Goal: Communication & Community: Share content

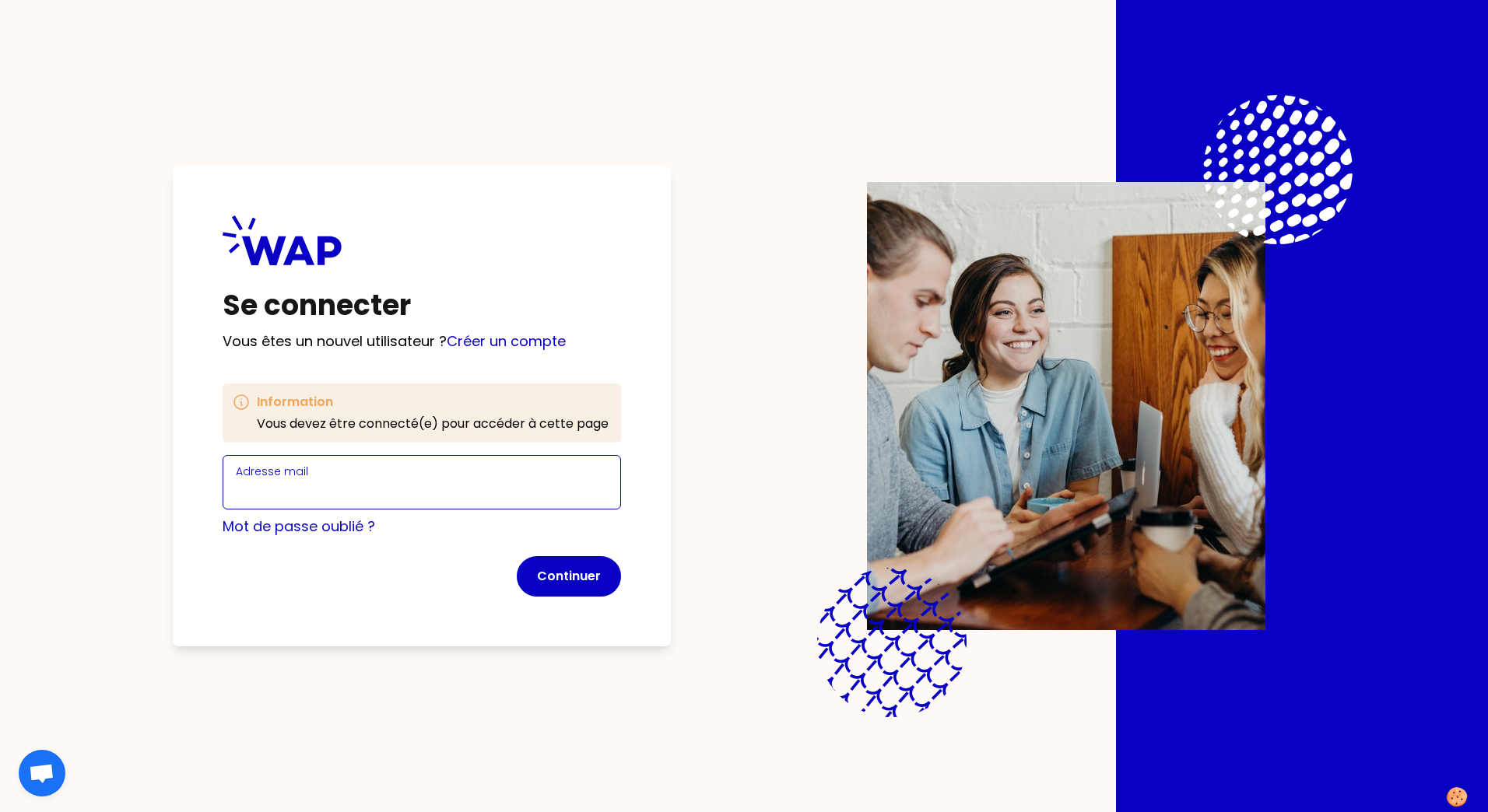
click at [270, 493] on input "Adresse mail" at bounding box center [422, 492] width 372 height 22
click at [232, 568] on form "Adresse mail Mot de passe oublié ? Continuer" at bounding box center [421, 525] width 398 height 142
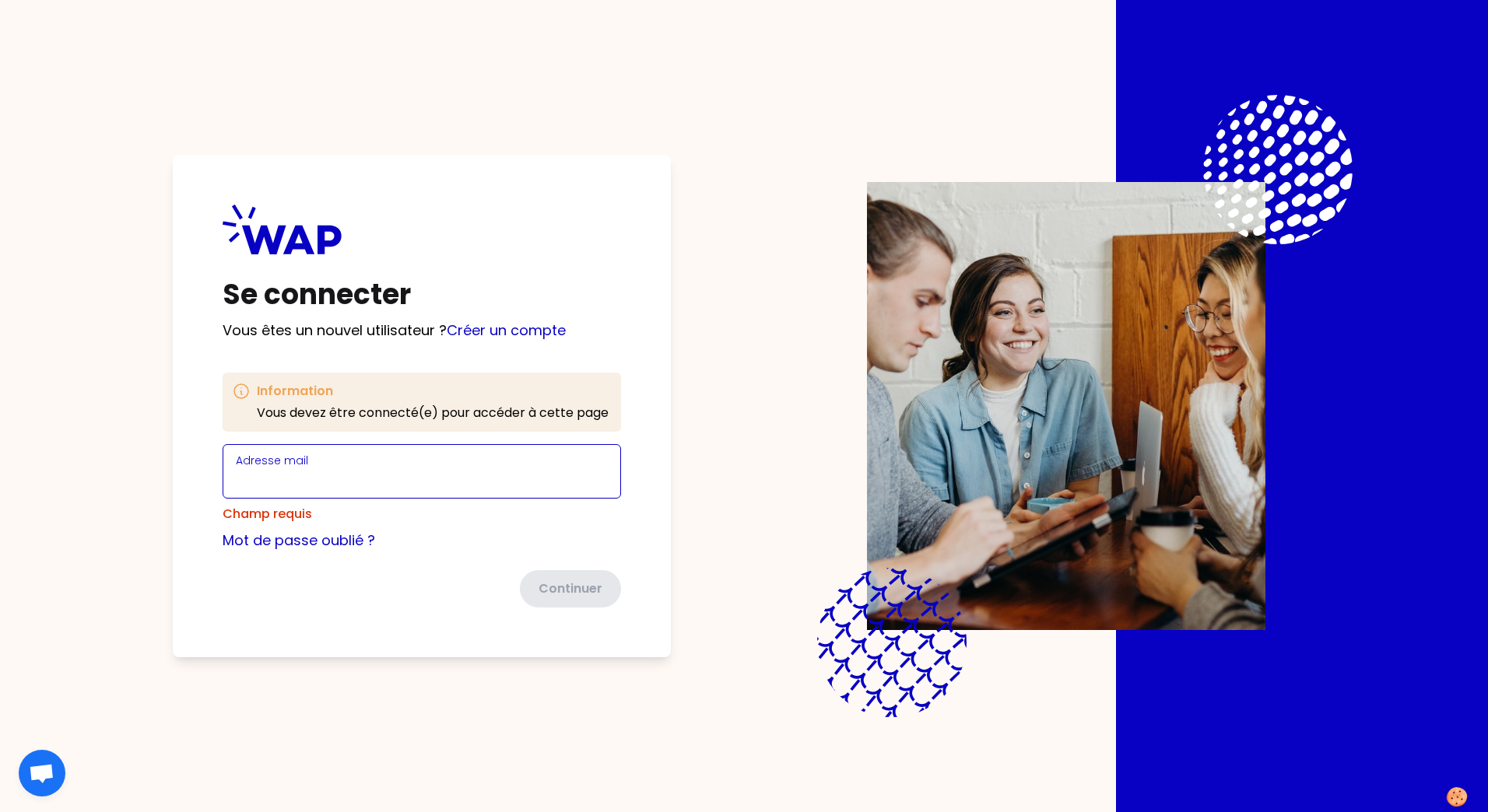
click at [284, 477] on input "Adresse mail" at bounding box center [422, 480] width 372 height 22
type input "[PERSON_NAME][EMAIL_ADDRESS][DOMAIN_NAME]"
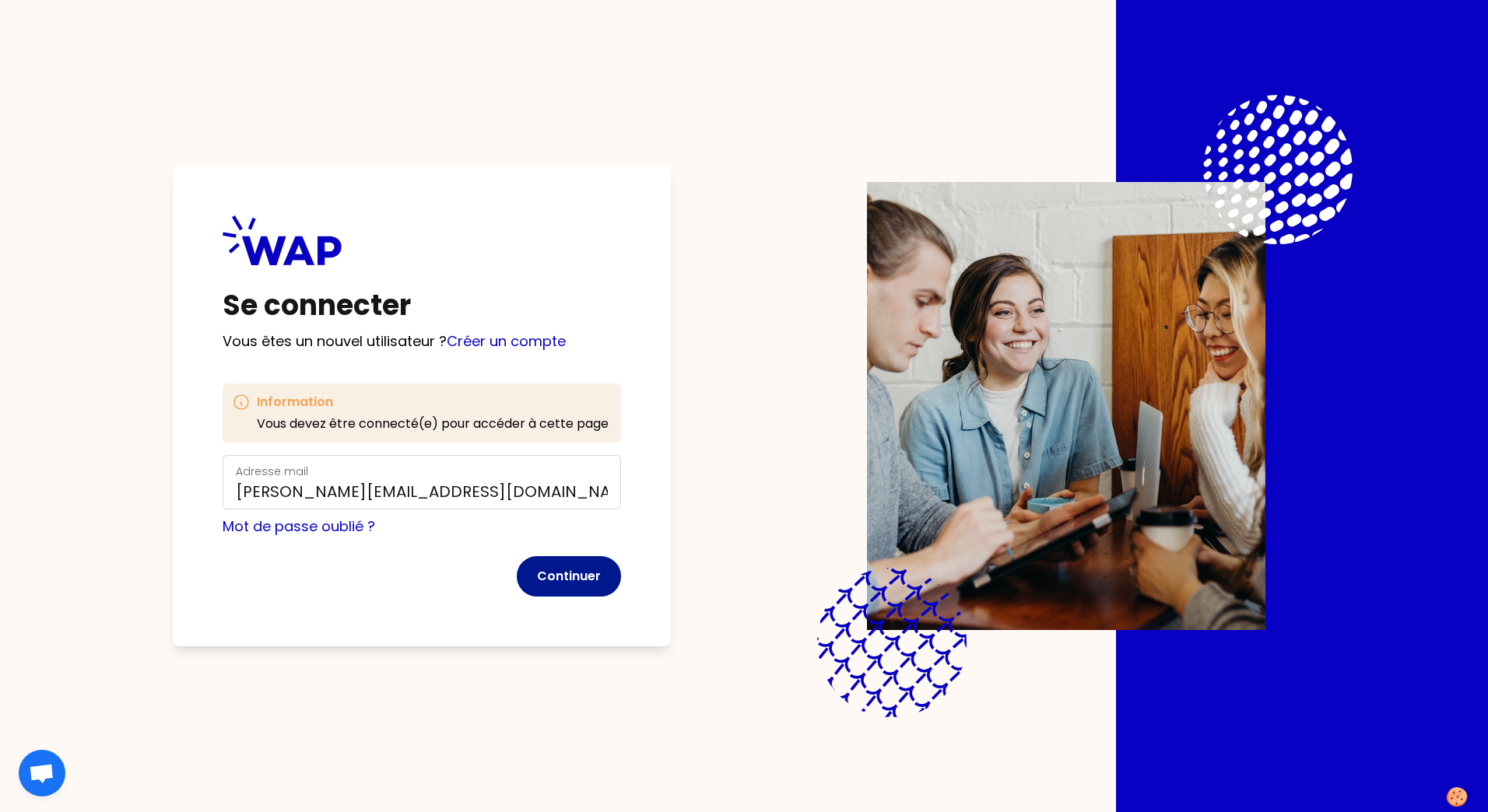
click at [574, 569] on button "Continuer" at bounding box center [568, 576] width 104 height 40
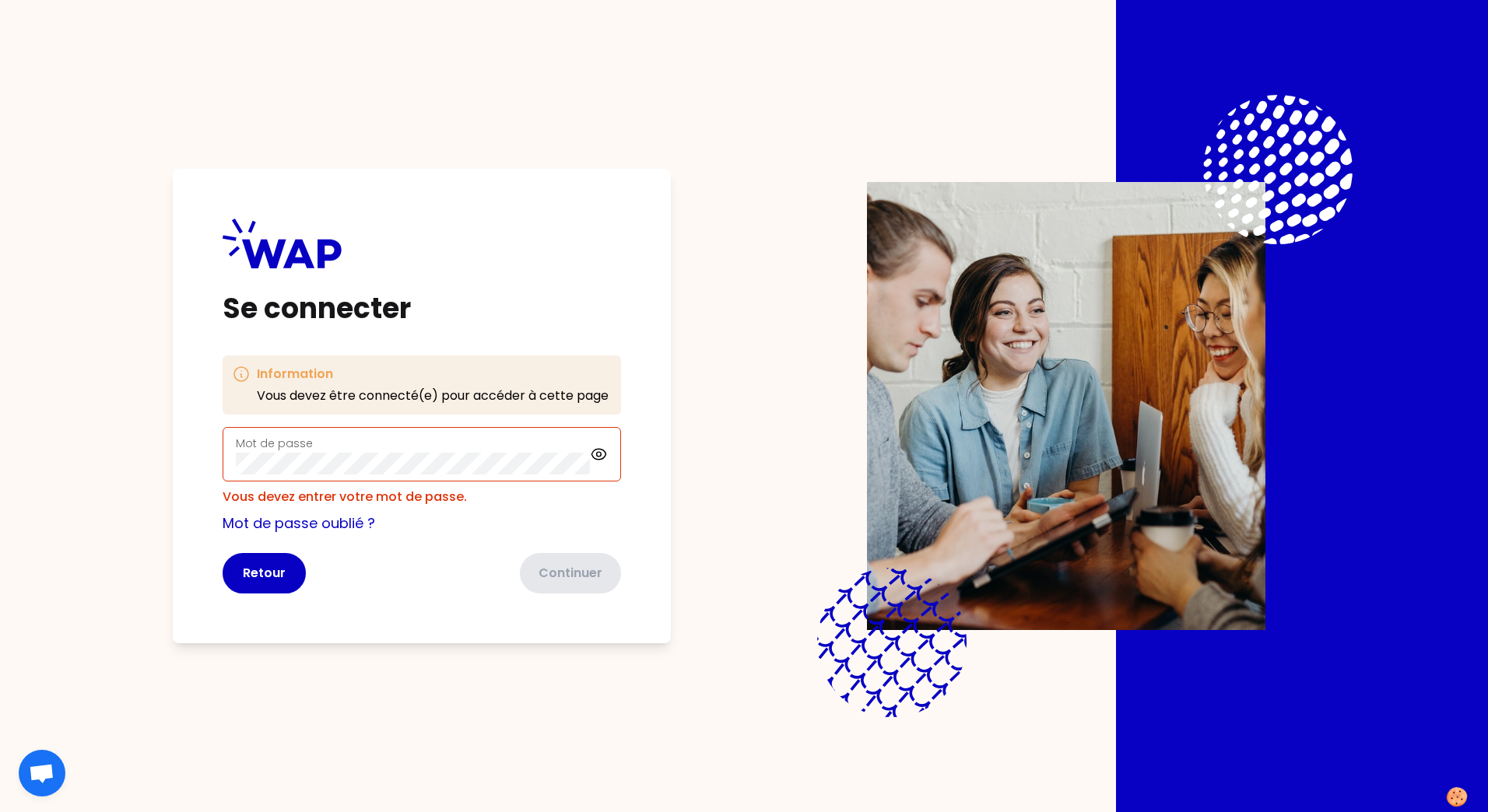
click at [379, 548] on form "Mot de passe Vous devez entrer votre mot de passe. Mot de passe oublié ? Retour…" at bounding box center [421, 510] width 398 height 166
click at [745, 298] on div "Se connecter Information Vous devez être connecté(e) pour accéder à cette page …" at bounding box center [744, 406] width 1289 height 812
click at [99, 259] on div "Se connecter Information Vous devez être connecté(e) pour accéder à cette page …" at bounding box center [744, 406] width 1488 height 812
click at [382, 444] on div "Mot de passe" at bounding box center [413, 454] width 354 height 40
click at [315, 520] on link "Mot de passe oublié ?" at bounding box center [298, 523] width 152 height 20
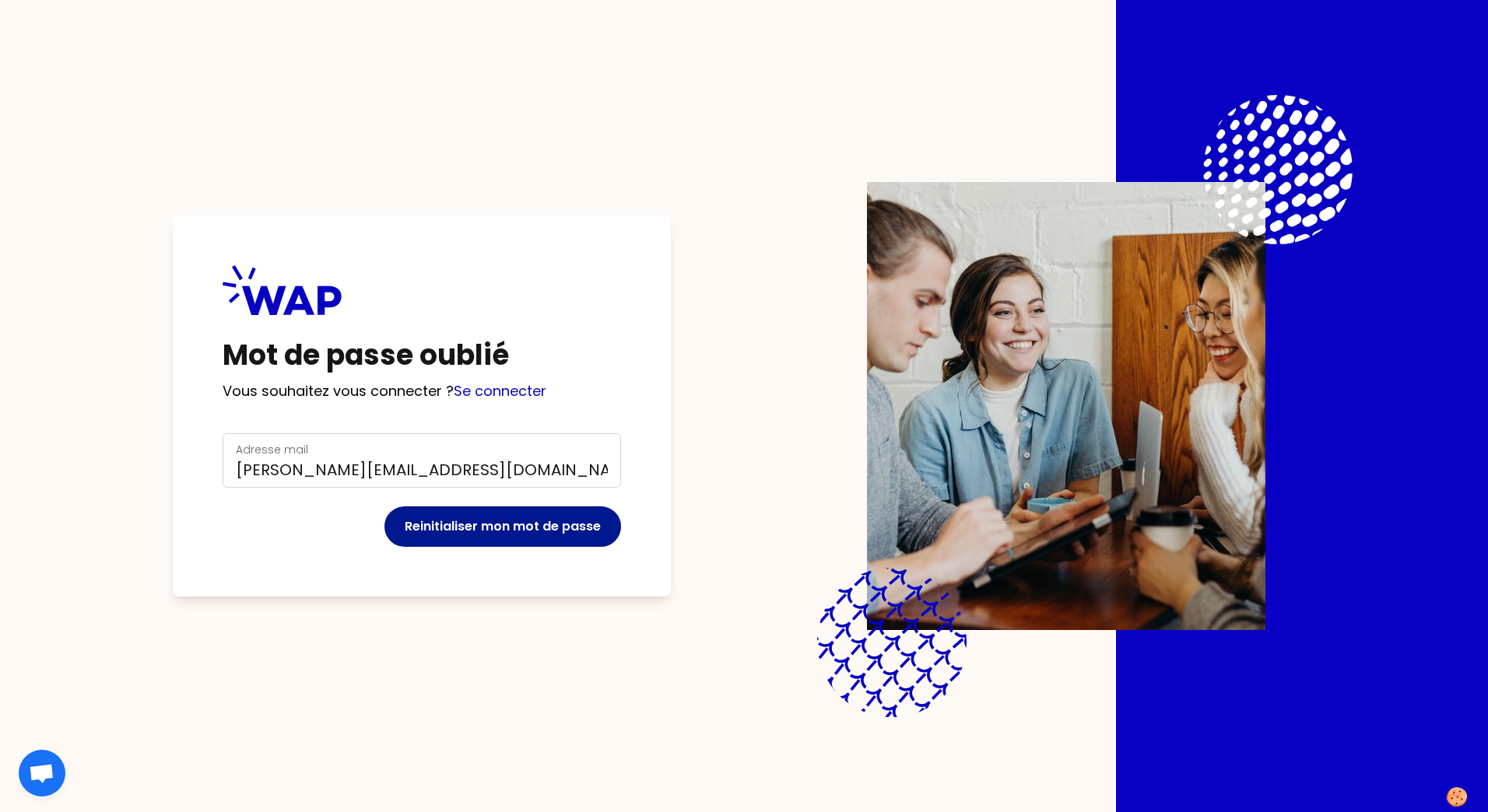
click at [513, 519] on button "Reinitialiser mon mot de passe" at bounding box center [503, 526] width 237 height 40
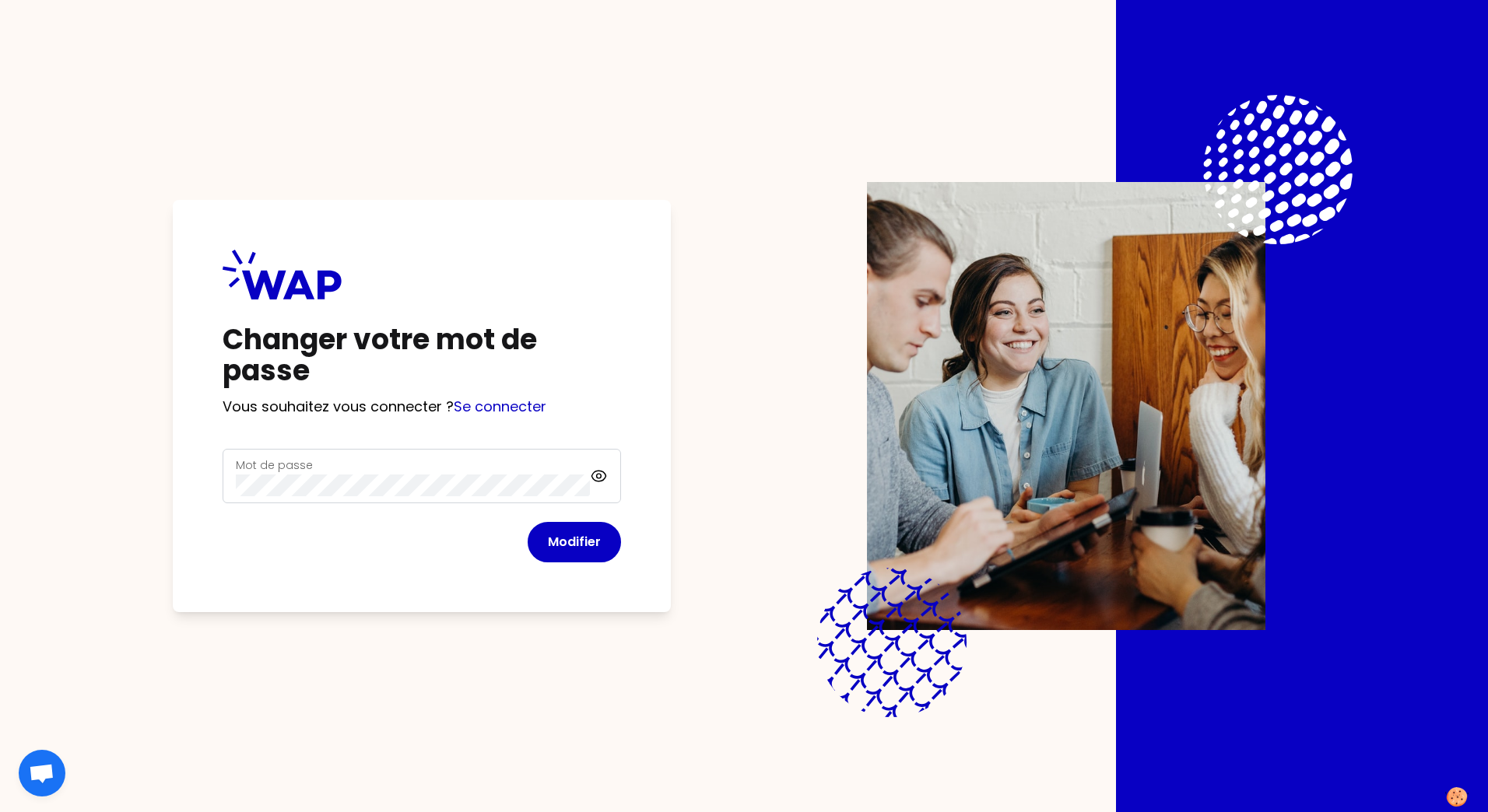
click at [568, 530] on form "Mot de passe Modifier" at bounding box center [421, 506] width 398 height 114
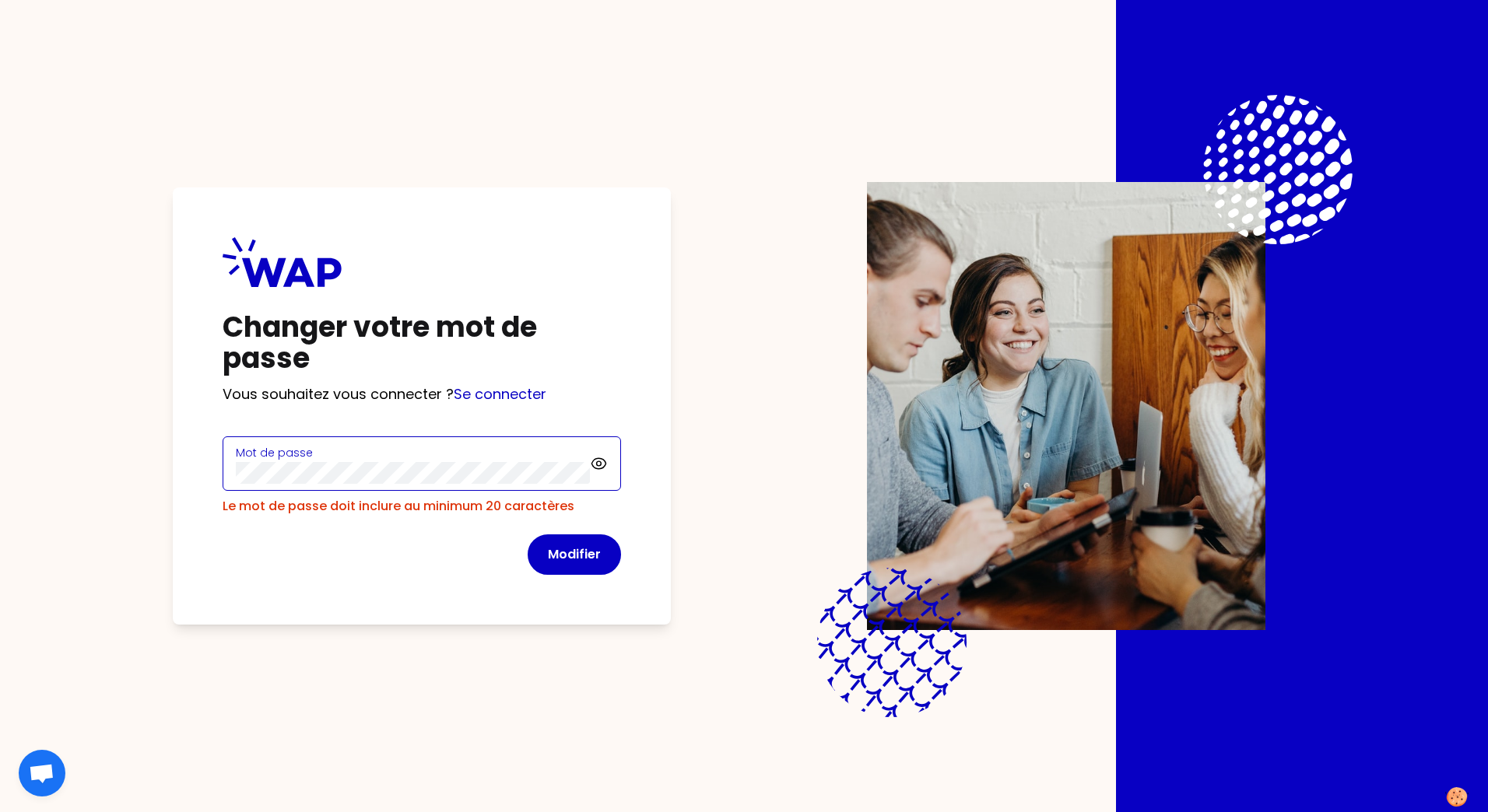
click at [192, 470] on div "Changer votre mot de passe Vous souhaitez vous connecter ? Se connecter Mot de …" at bounding box center [421, 406] width 498 height 437
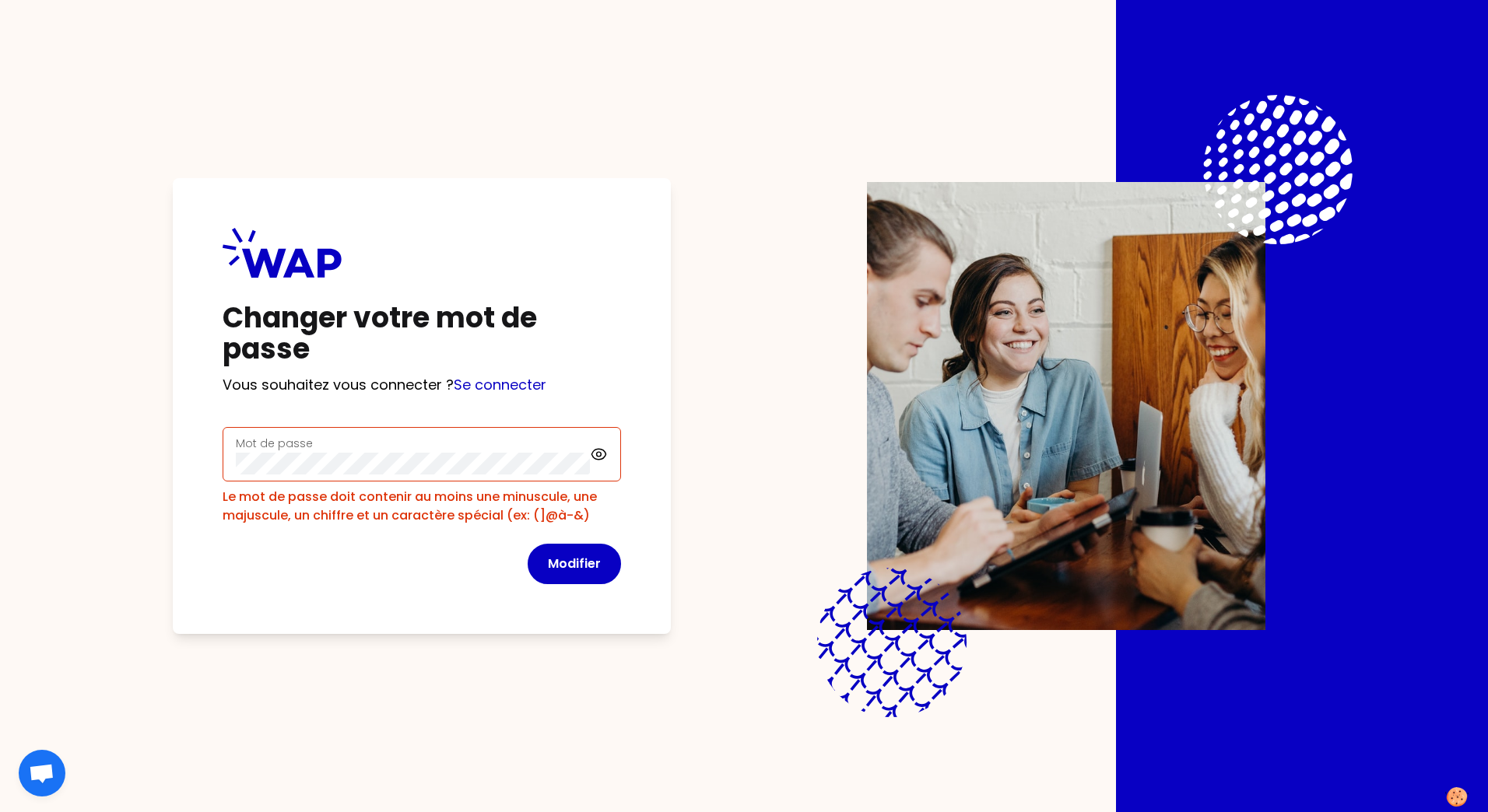
drag, startPoint x: 101, startPoint y: 279, endPoint x: 115, endPoint y: 293, distance: 19.8
click at [101, 279] on div "Changer votre mot de passe Vous souhaitez vous connecter ? Se connecter Mot de …" at bounding box center [744, 406] width 1289 height 812
click at [378, 465] on div "Mot de passe" at bounding box center [421, 454] width 398 height 54
drag, startPoint x: 415, startPoint y: 479, endPoint x: 219, endPoint y: 464, distance: 196.6
click at [219, 464] on div "Changer votre mot de passe Vous souhaitez vous connecter ? Se connecter Mot de …" at bounding box center [421, 406] width 498 height 456
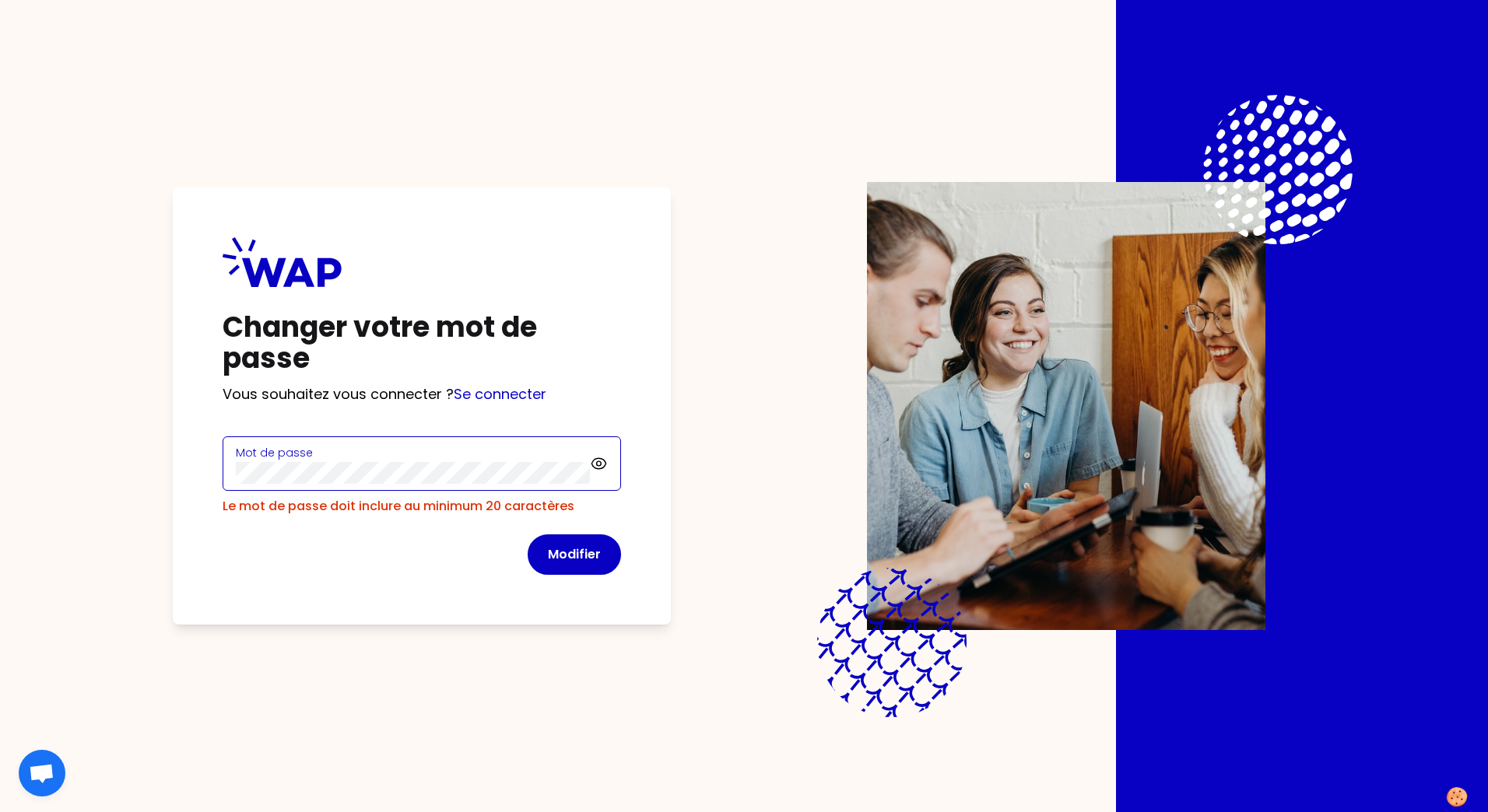
click at [179, 467] on div "Changer votre mot de passe Vous souhaitez vous connecter ? Se connecter Mot de …" at bounding box center [421, 406] width 498 height 437
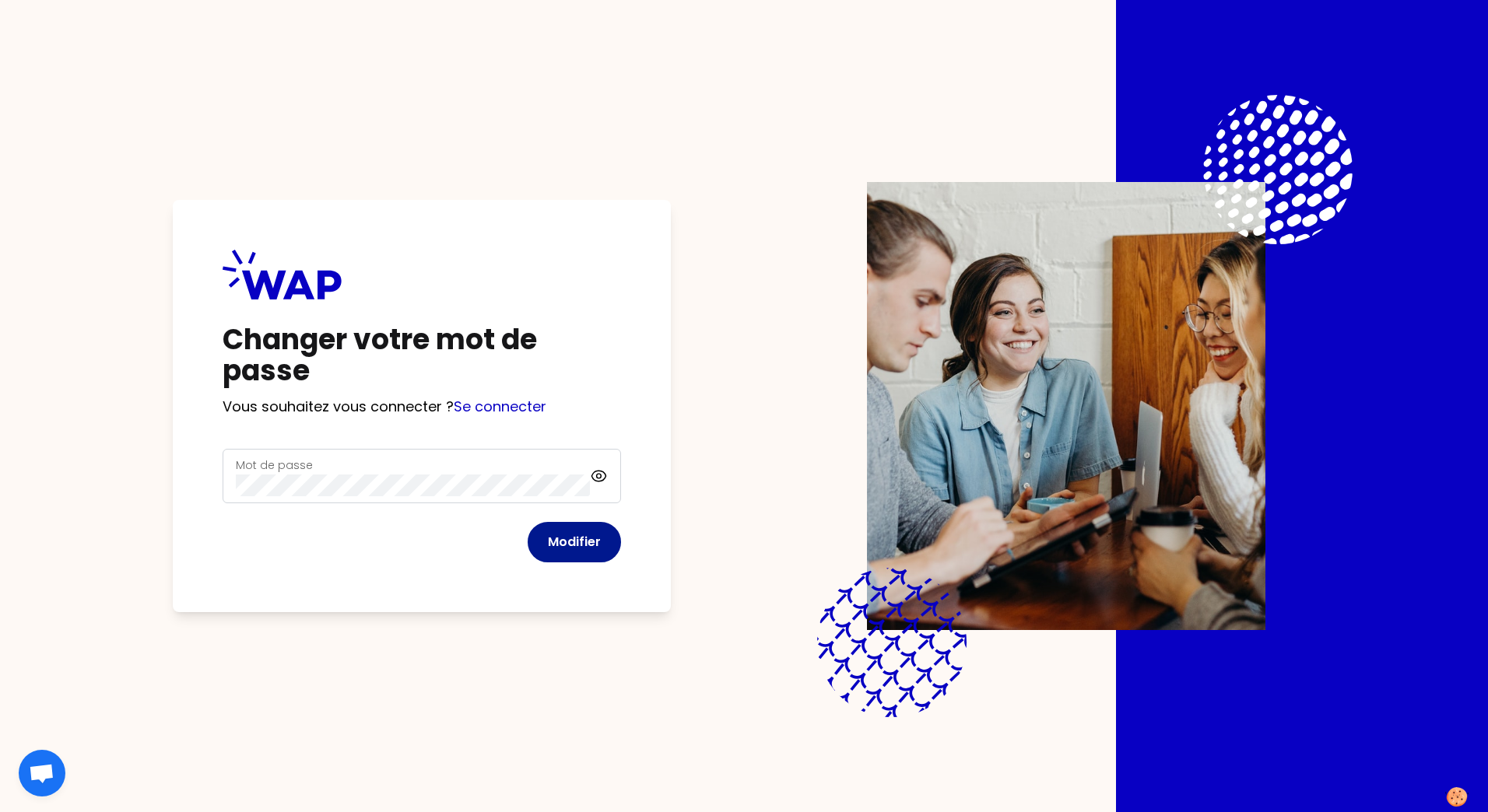
click at [580, 537] on button "Modifier" at bounding box center [575, 542] width 93 height 40
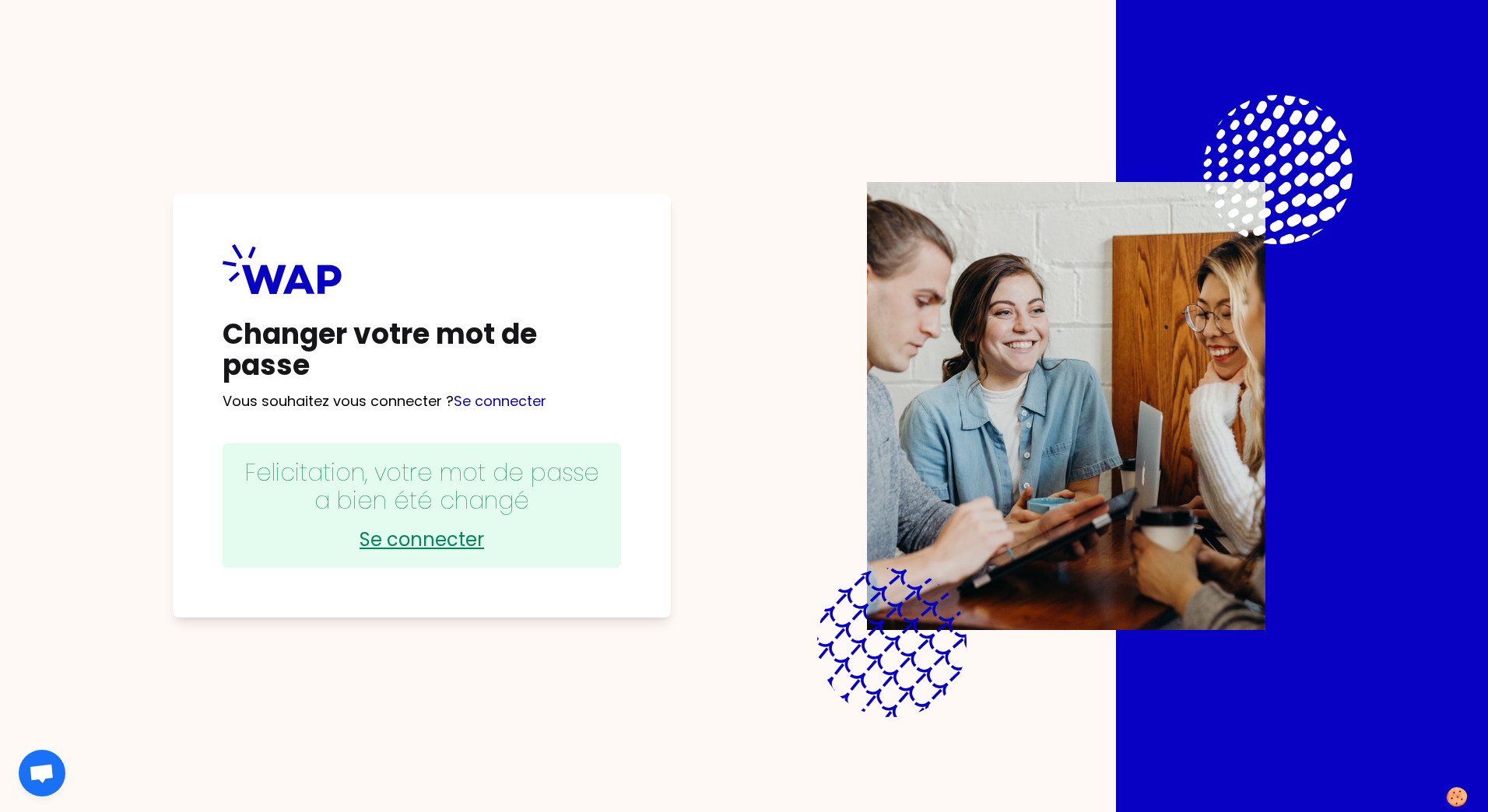
click at [418, 535] on link "Se connecter" at bounding box center [421, 540] width 367 height 25
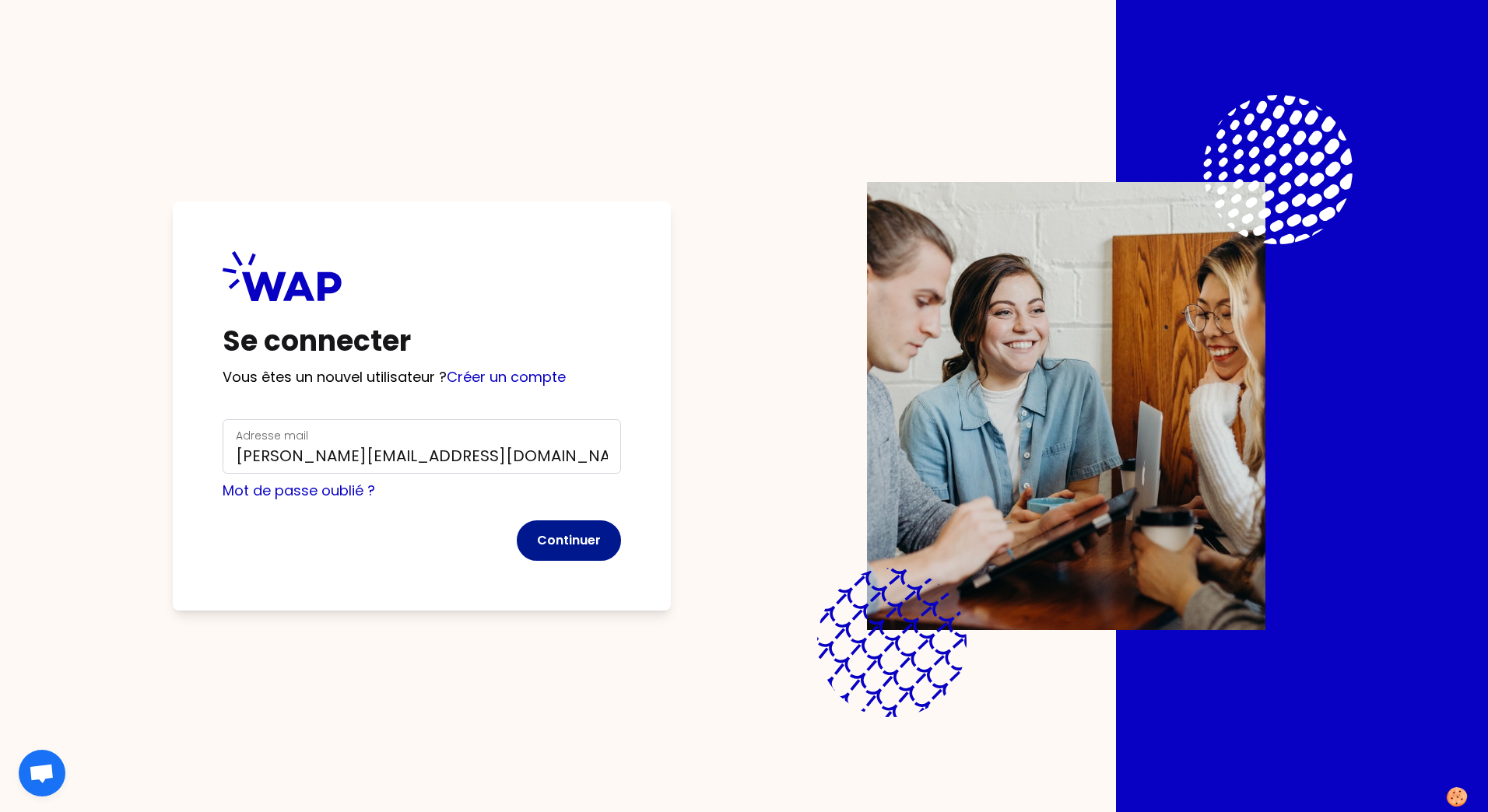
click at [575, 536] on button "Continuer" at bounding box center [568, 540] width 104 height 40
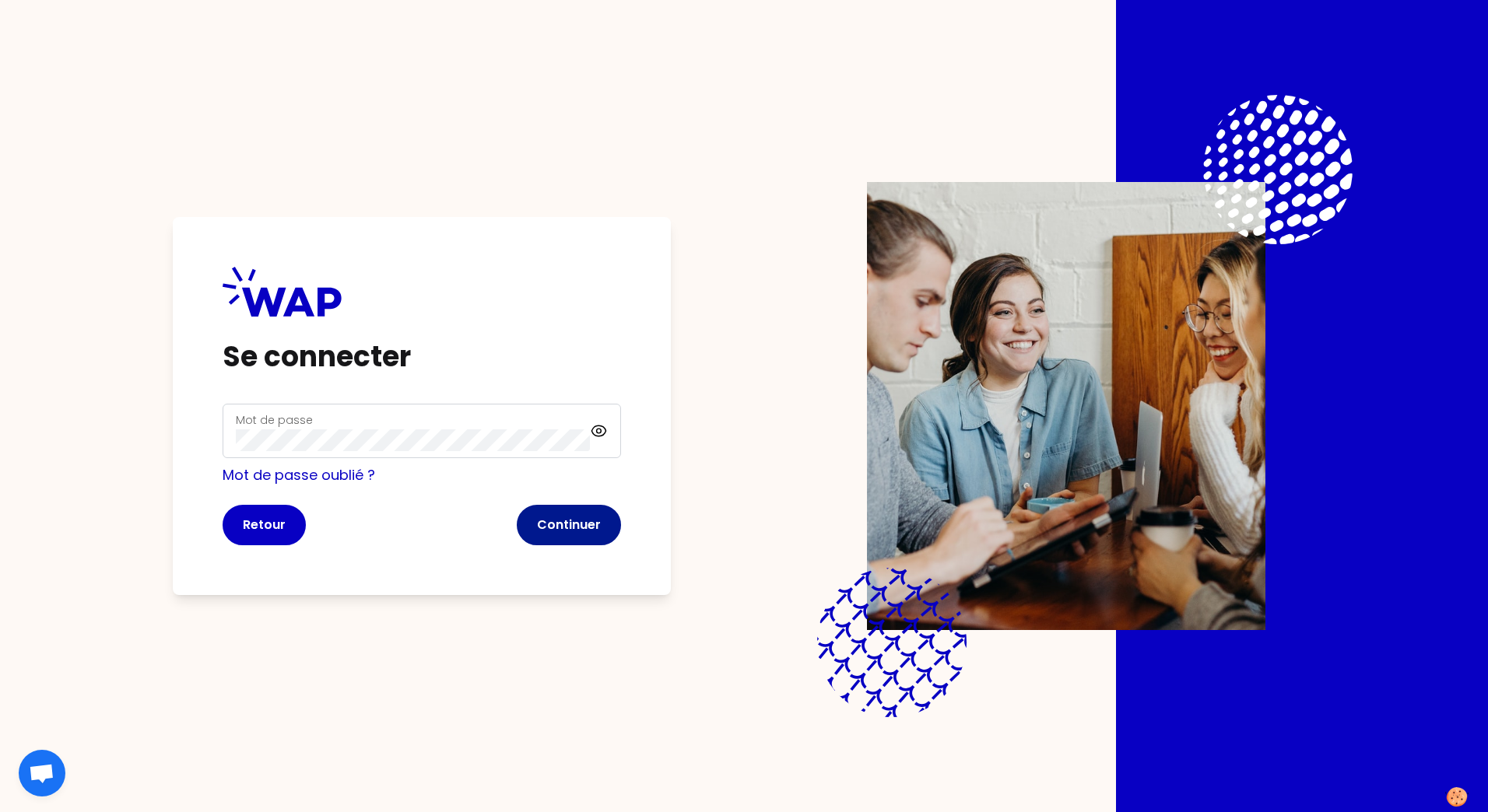
click at [584, 515] on button "Continuer" at bounding box center [568, 524] width 104 height 40
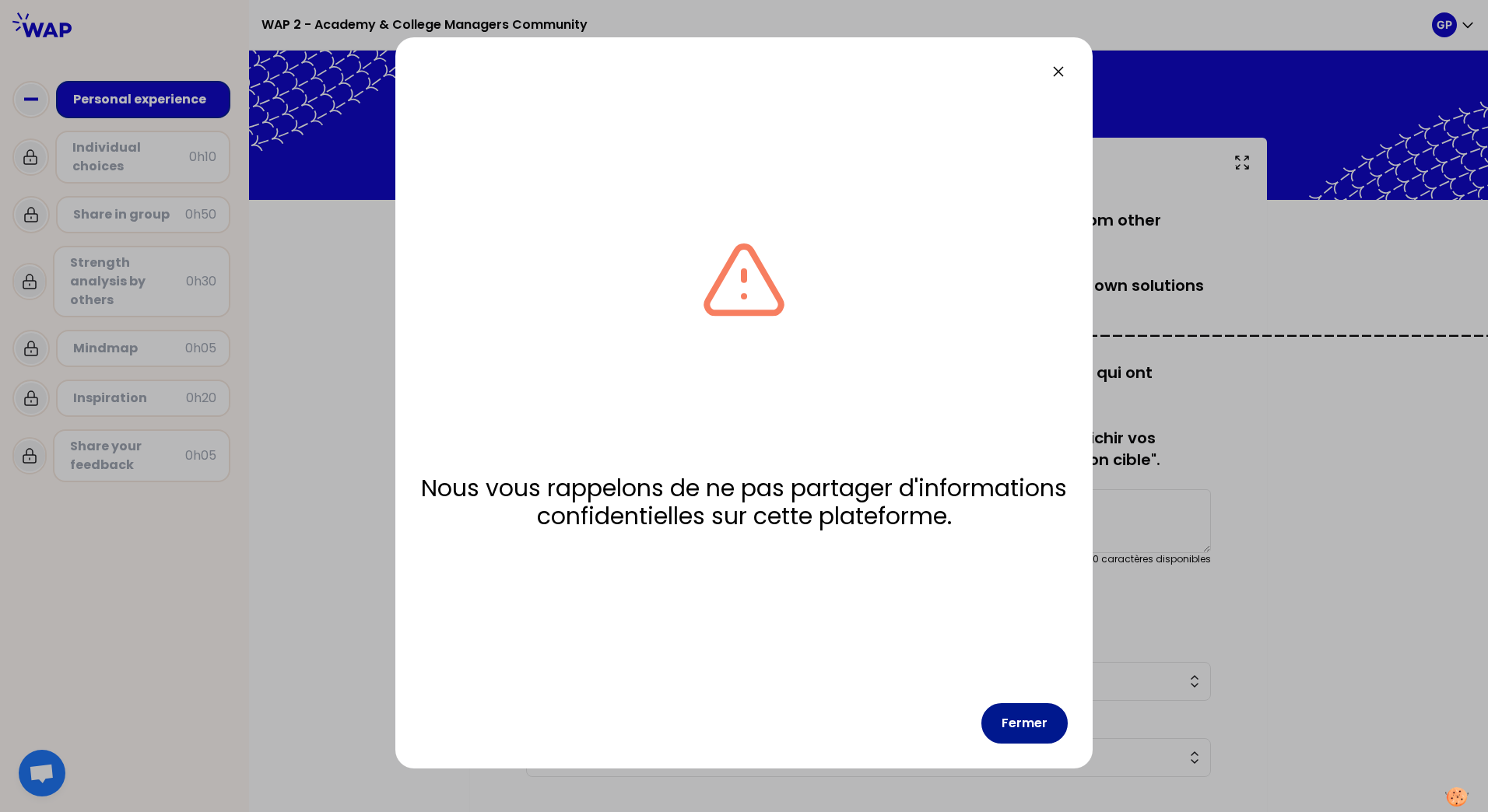
click at [1022, 712] on button "Fermer" at bounding box center [1024, 723] width 86 height 40
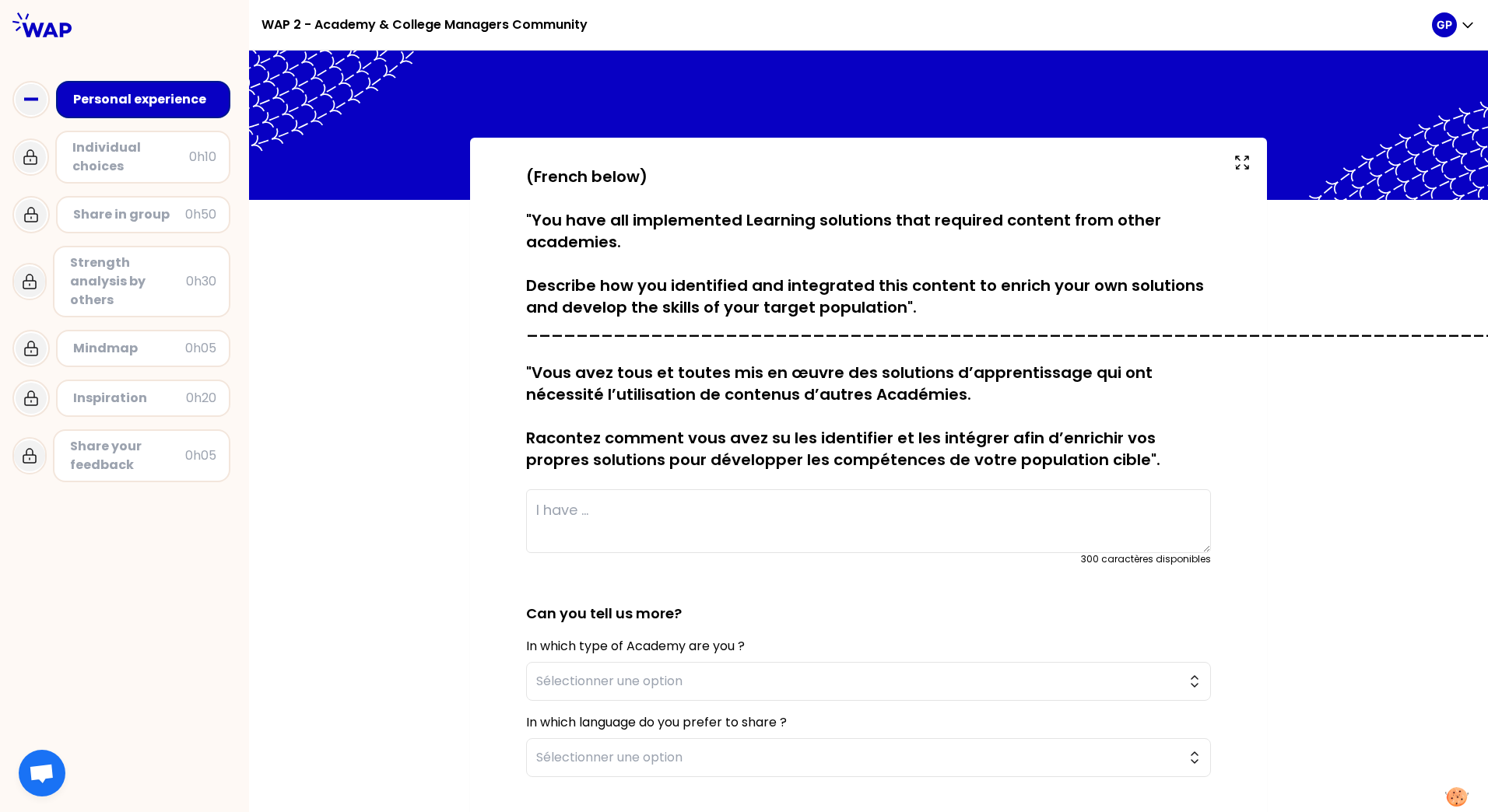
click at [419, 678] on div "sauvegardé (French below) "You have all implemented Learning solutions that req…" at bounding box center [868, 549] width 1239 height 823
click at [1332, 710] on div "sauvegardé (French below) "You have all implemented Learning solutions that req…" at bounding box center [868, 549] width 1239 height 823
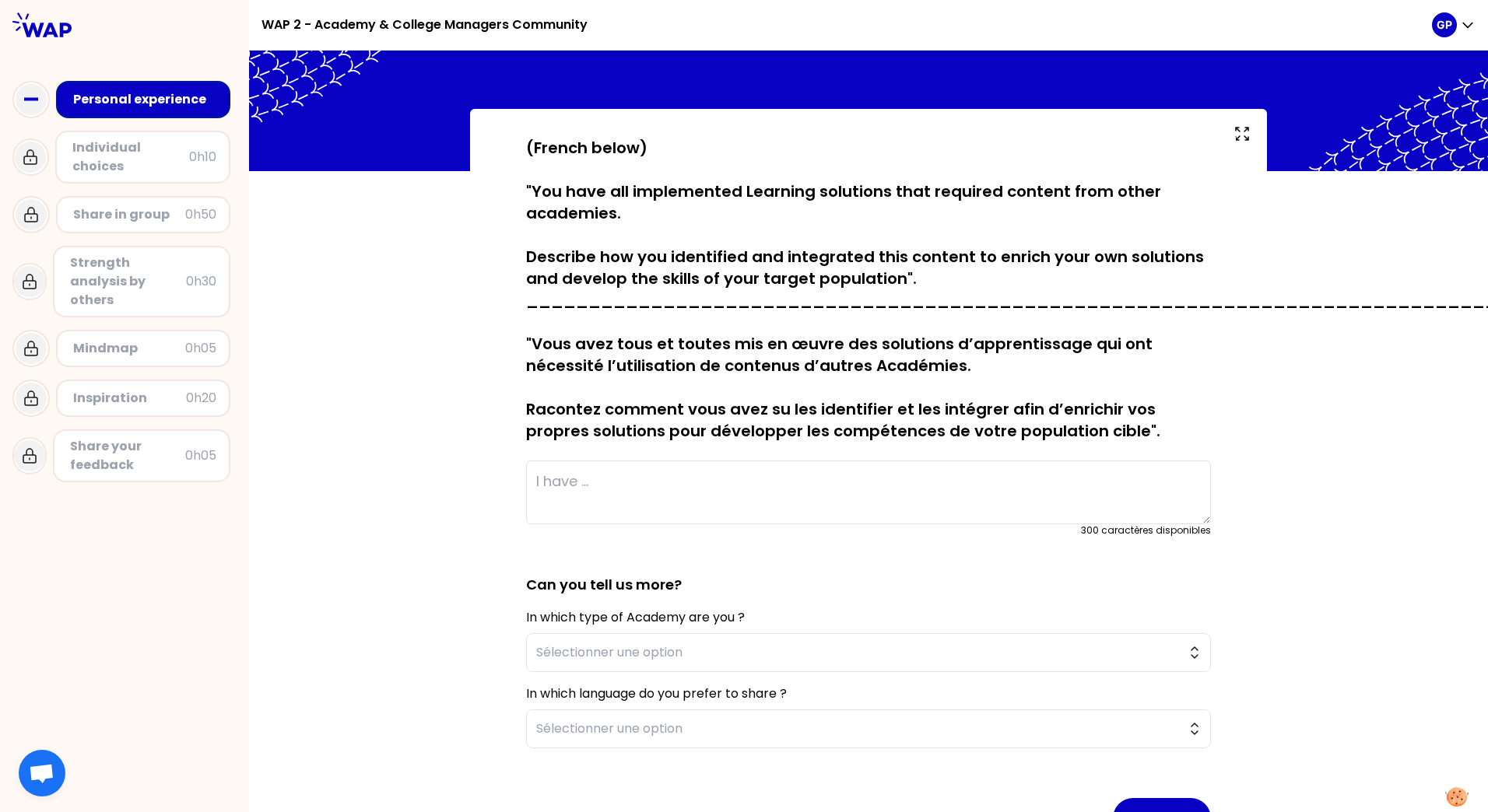
scroll to position [5, 0]
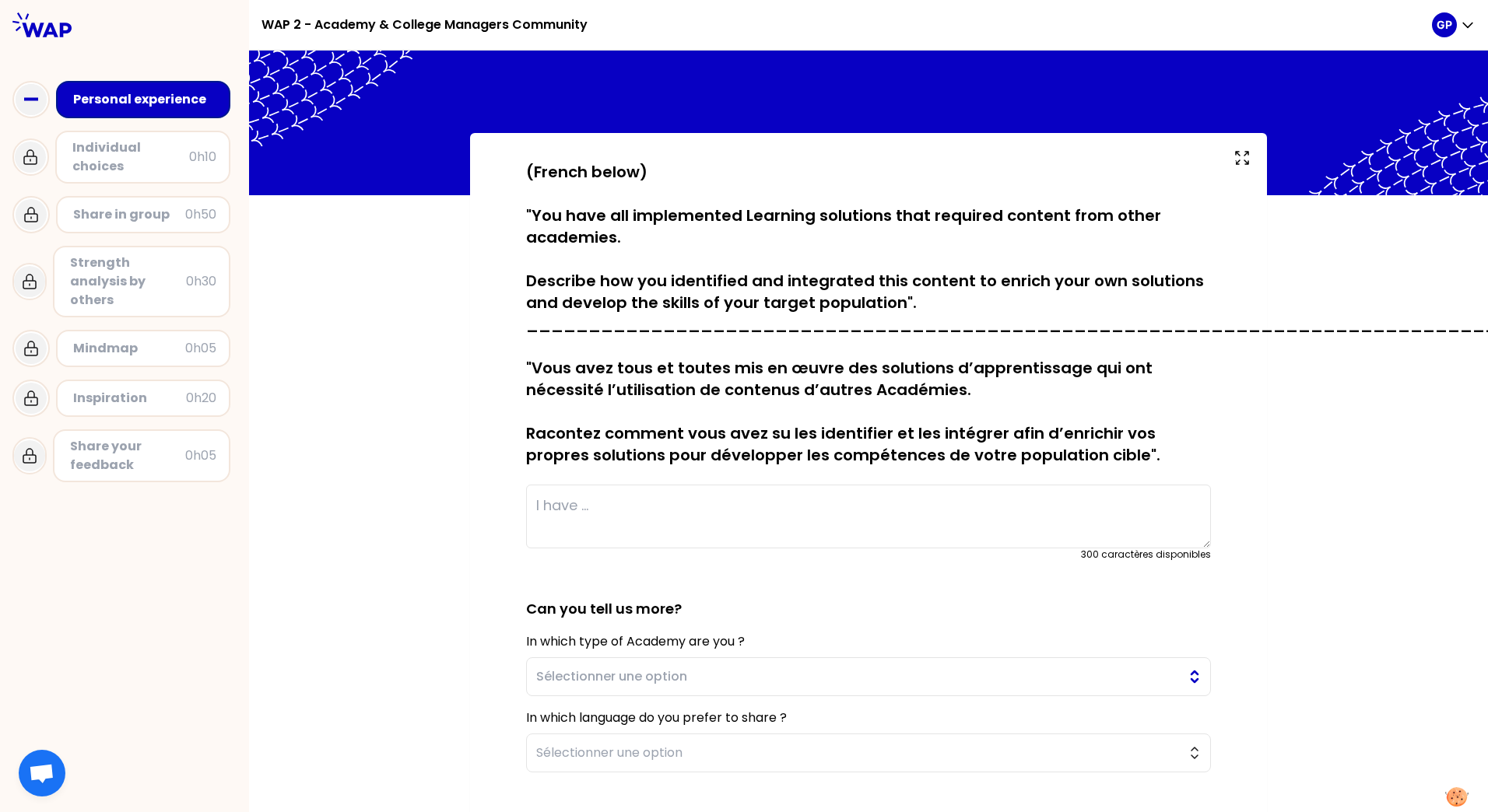
click at [685, 673] on span "Sélectionner une option" at bounding box center [858, 676] width 643 height 19
click at [421, 616] on div "sauvegardé (French below) "You have all implemented Learning solutions that req…" at bounding box center [868, 544] width 1239 height 823
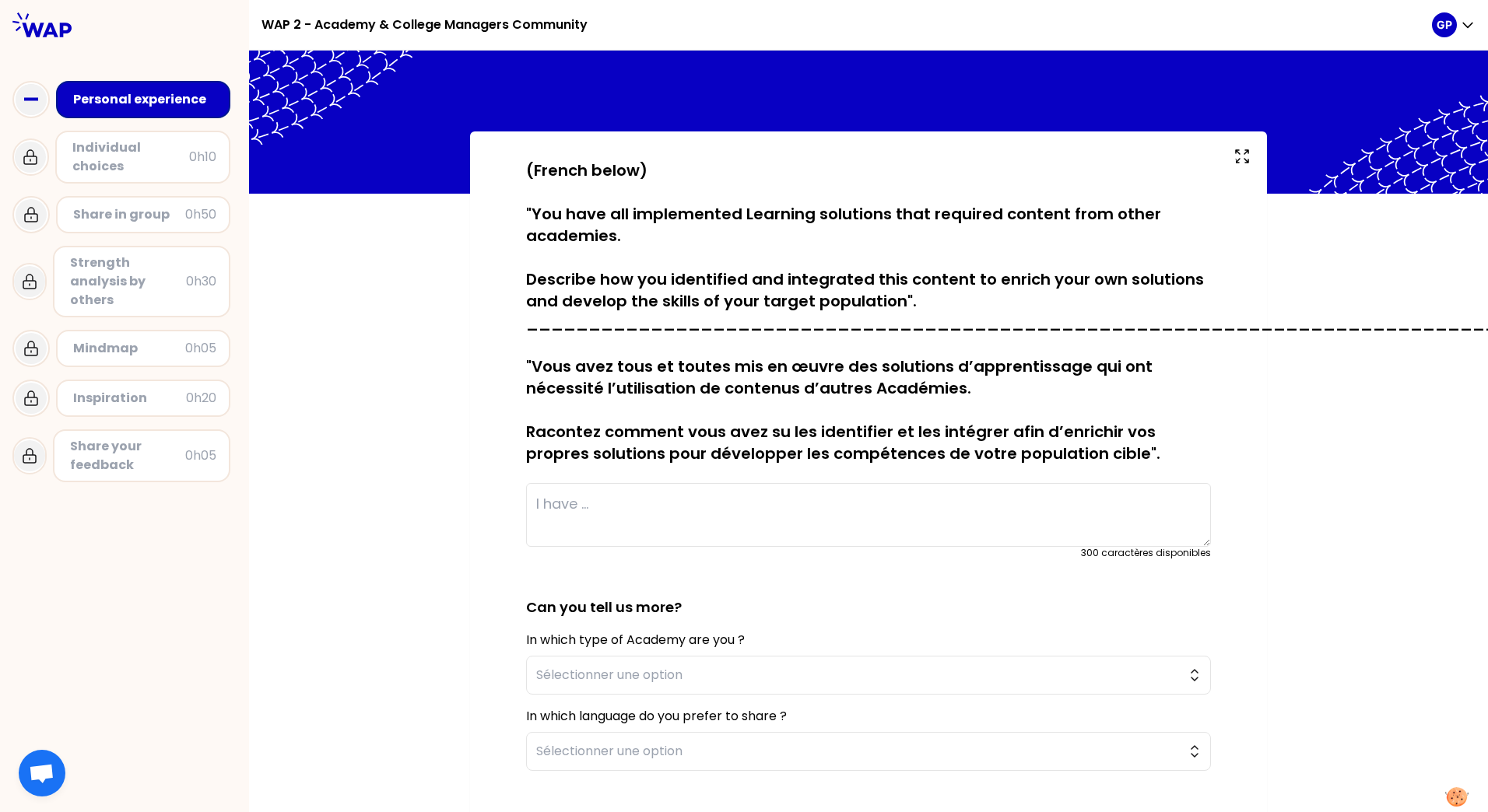
scroll to position [0, 0]
